Goal: Task Accomplishment & Management: Complete application form

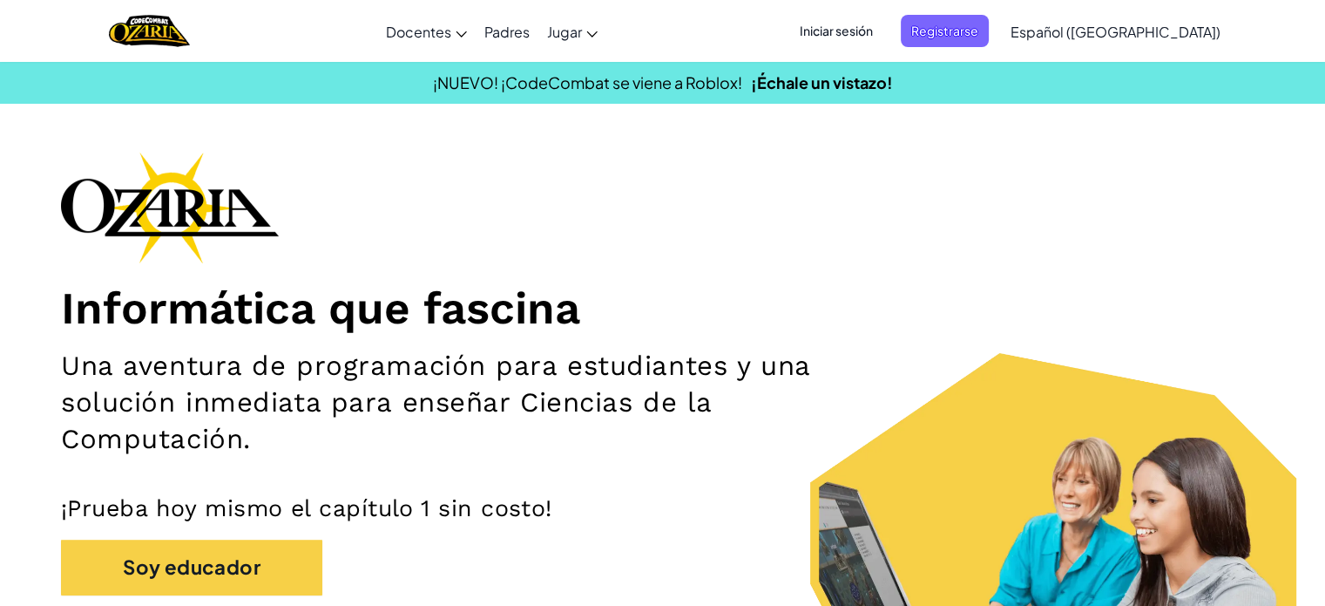
click at [979, 171] on div "Informática que fascina Una aventura de programación para estudiantes y una sol…" at bounding box center [662, 418] width 1203 height 533
click at [883, 32] on span "Iniciar sesión" at bounding box center [836, 31] width 94 height 32
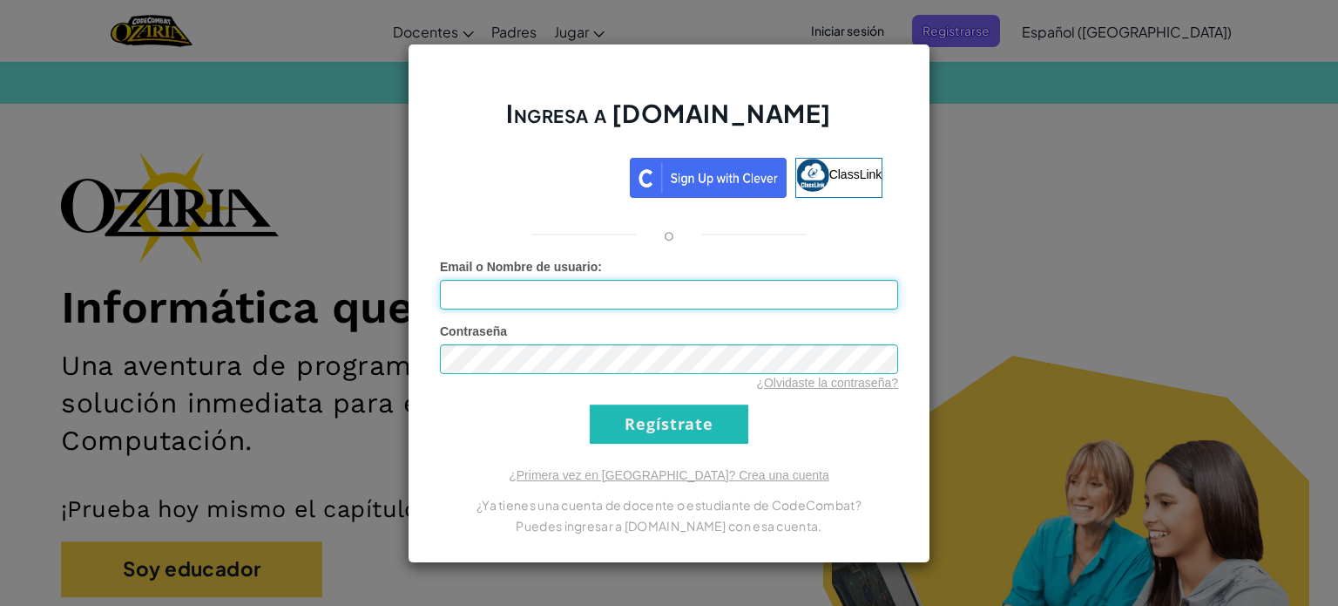
click at [669, 302] on input "Email o Nombre de usuario :" at bounding box center [669, 295] width 458 height 30
type input "[EMAIL_ADDRESS][DOMAIN_NAME]"
click at [628, 421] on input "Regístrate" at bounding box center [669, 423] width 159 height 39
